Goal: Information Seeking & Learning: Learn about a topic

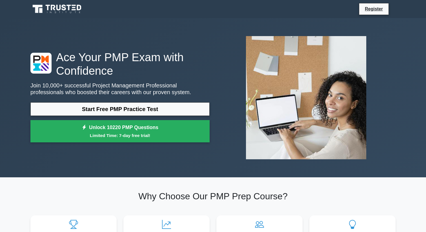
click at [77, 102] on div "Ace Your PMP Exam with Confidence Join 10,000+ successful Project Management Pr…" at bounding box center [120, 97] width 186 height 95
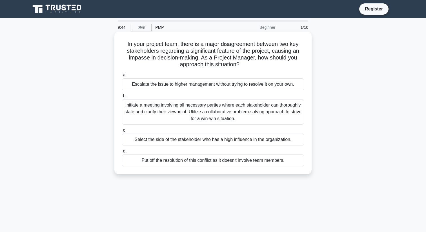
click at [179, 108] on div "Initiate a meeting involving all necessary parties where each stakeholder can t…" at bounding box center [213, 111] width 183 height 25
click at [122, 98] on input "b. Initiate a meeting involving all necessary parties where each stakeholder ca…" at bounding box center [122, 96] width 0 height 4
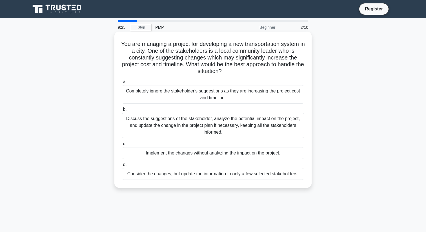
click at [237, 124] on div "Discuss the suggestions of the stakeholder, analyze the potential impact on the…" at bounding box center [213, 125] width 183 height 25
click at [122, 111] on input "b. Discuss the suggestions of the stakeholder, analyze the potential impact on …" at bounding box center [122, 110] width 0 height 4
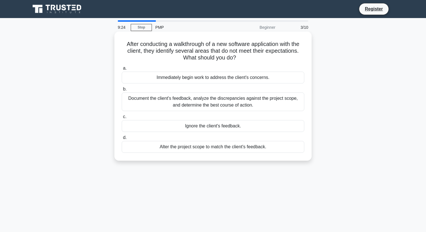
click at [247, 102] on div "Document the client's feedback, analyze the discrepancies against the project s…" at bounding box center [213, 101] width 183 height 19
click at [122, 91] on input "b. Document the client's feedback, analyze the discrepancies against the projec…" at bounding box center [122, 89] width 0 height 4
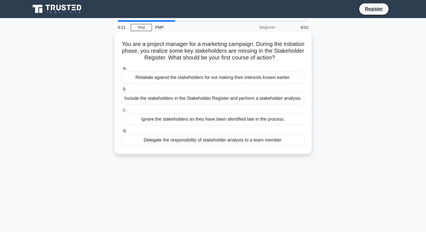
click at [225, 75] on div "Retaliate against the stakeholders for not making their interests known earlier." at bounding box center [213, 78] width 183 height 12
click at [122, 70] on input "a. Retaliate against the stakeholders for not making their interests known earl…" at bounding box center [122, 68] width 0 height 4
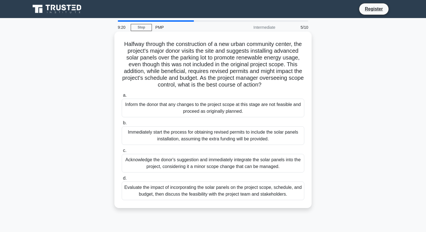
click at [222, 105] on div "Inform the donor that any changes to the project scope at this stage are not fe…" at bounding box center [213, 108] width 183 height 19
click at [122, 97] on input "a. Inform the donor that any changes to the project scope at this stage are not…" at bounding box center [122, 96] width 0 height 4
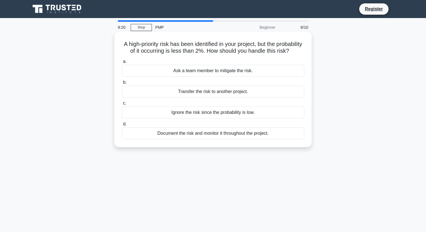
click at [219, 114] on div "Ignore the risk since the probability is low." at bounding box center [213, 112] width 183 height 12
click at [122, 105] on input "c. Ignore the risk since the probability is low." at bounding box center [122, 103] width 0 height 4
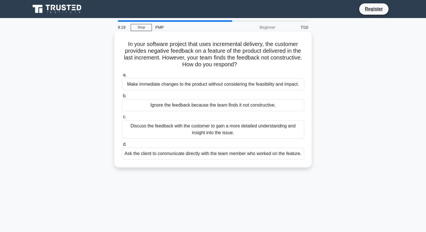
click at [217, 124] on div "Discuss the feedback with the customer to gain a more detailed understanding an…" at bounding box center [213, 129] width 183 height 19
click at [122, 119] on input "c. Discuss the feedback with the customer to gain a more detailed understanding…" at bounding box center [122, 117] width 0 height 4
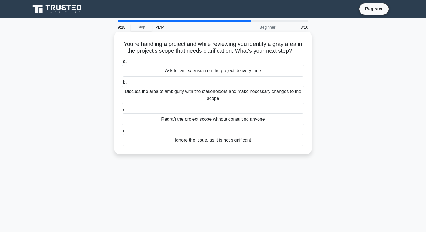
click at [219, 118] on div "Redraft the project scope without consulting anyone" at bounding box center [213, 119] width 183 height 12
click at [122, 112] on input "c. Redraft the project scope without consulting anyone" at bounding box center [122, 110] width 0 height 4
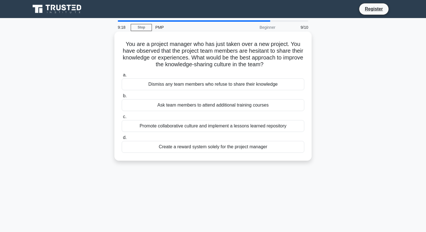
click at [221, 108] on div "Ask team members to attend additional training courses" at bounding box center [213, 105] width 183 height 12
click at [122, 98] on input "b. Ask team members to attend additional training courses" at bounding box center [122, 96] width 0 height 4
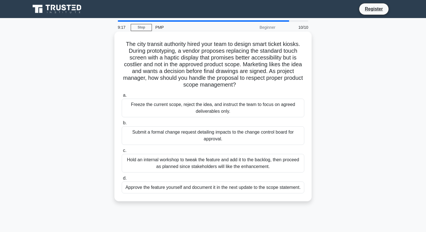
click at [221, 106] on div "Freeze the current scope, reject the idea, and instruct the team to focus on ag…" at bounding box center [213, 108] width 183 height 19
click at [122, 97] on input "a. Freeze the current scope, reject the idea, and instruct the team to focus on…" at bounding box center [122, 96] width 0 height 4
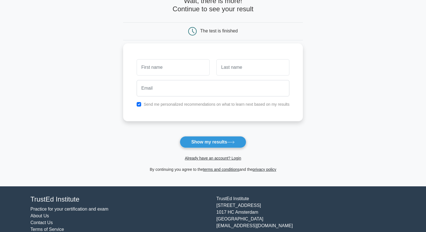
scroll to position [51, 0]
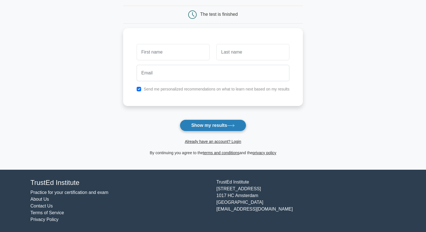
click at [202, 124] on button "Show my results" at bounding box center [213, 125] width 66 height 12
